Goal: Information Seeking & Learning: Learn about a topic

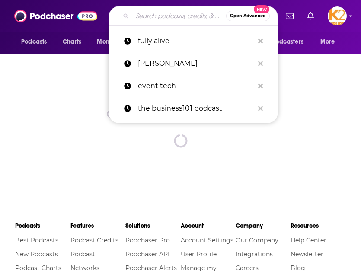
click at [178, 17] on input "Search podcasts, credits, & more..." at bounding box center [179, 16] width 94 height 14
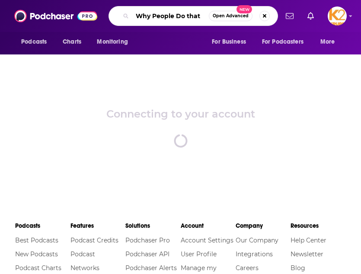
type input "Why People Do that"
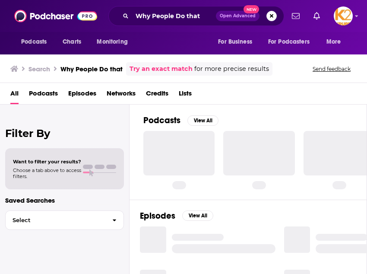
click at [182, 161] on div at bounding box center [178, 153] width 71 height 44
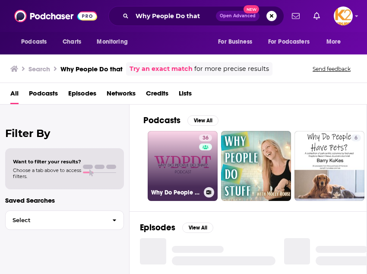
click at [182, 161] on link "36 Why Do People Do That?" at bounding box center [183, 166] width 70 height 70
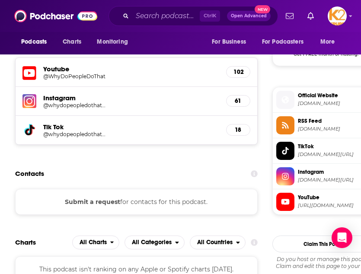
scroll to position [649, 0]
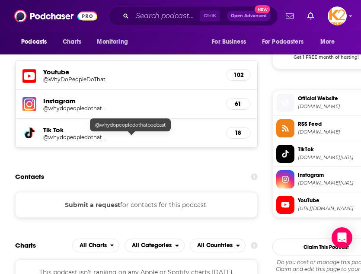
click at [158, 140] on div "Tik Tok @whydopeopledothatpodcast 18" at bounding box center [137, 133] width 242 height 29
